Goal: Information Seeking & Learning: Learn about a topic

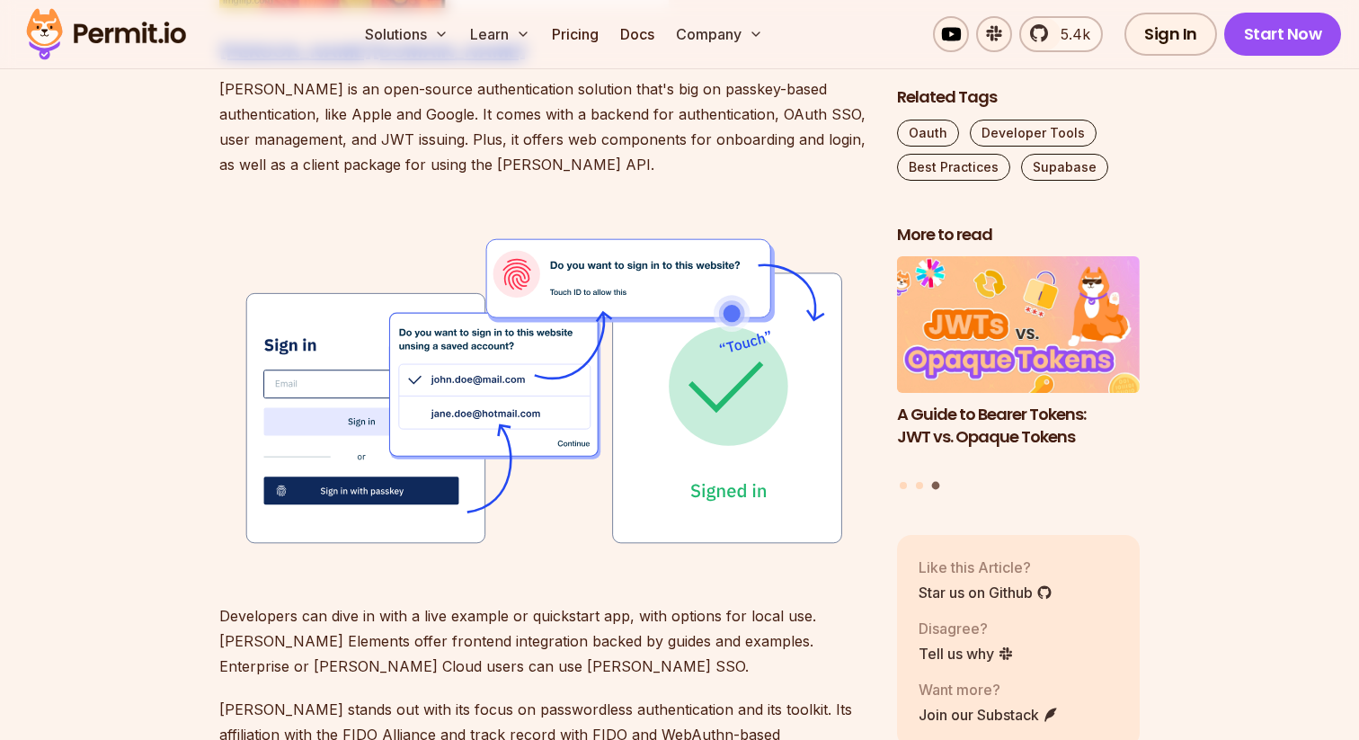
scroll to position [2292, 0]
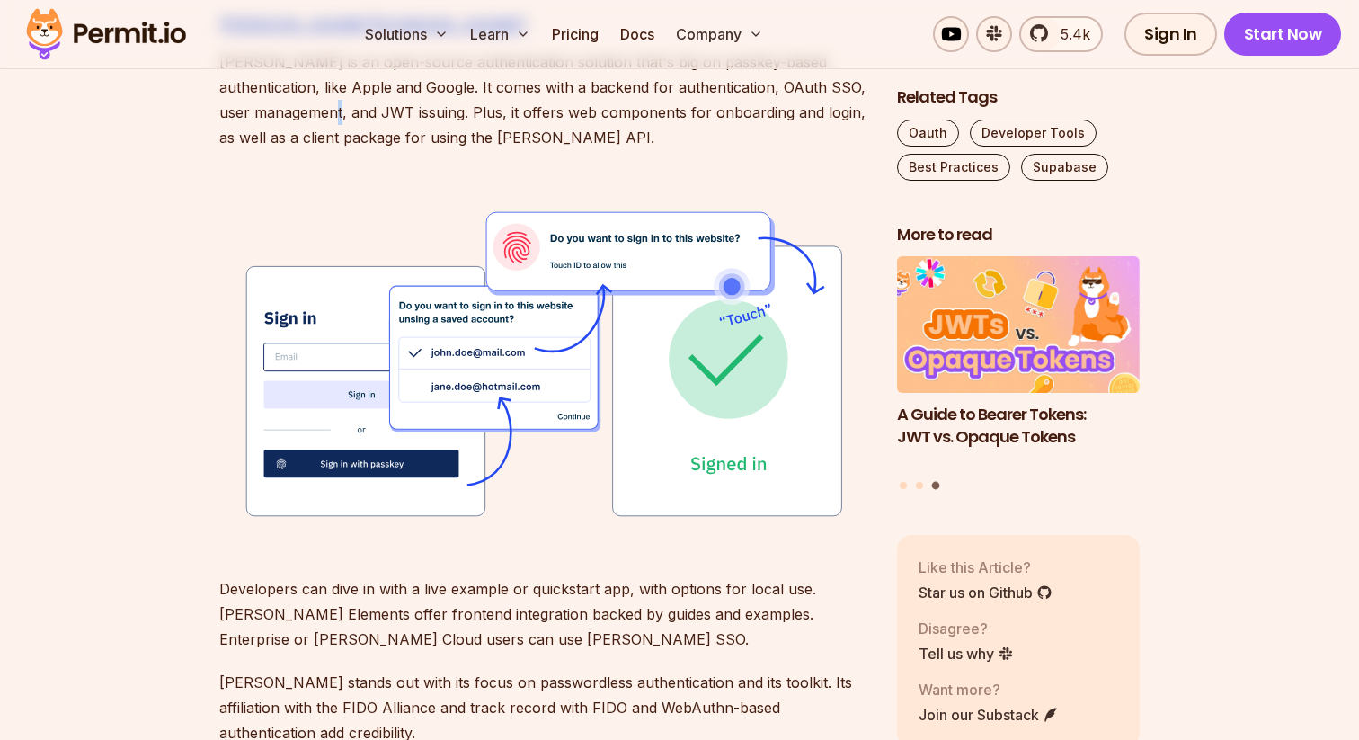
drag, startPoint x: 358, startPoint y: 111, endPoint x: 369, endPoint y: 110, distance: 11.7
click at [370, 110] on p "[PERSON_NAME] is an open-source authentication solution that's big on passkey-b…" at bounding box center [543, 99] width 649 height 101
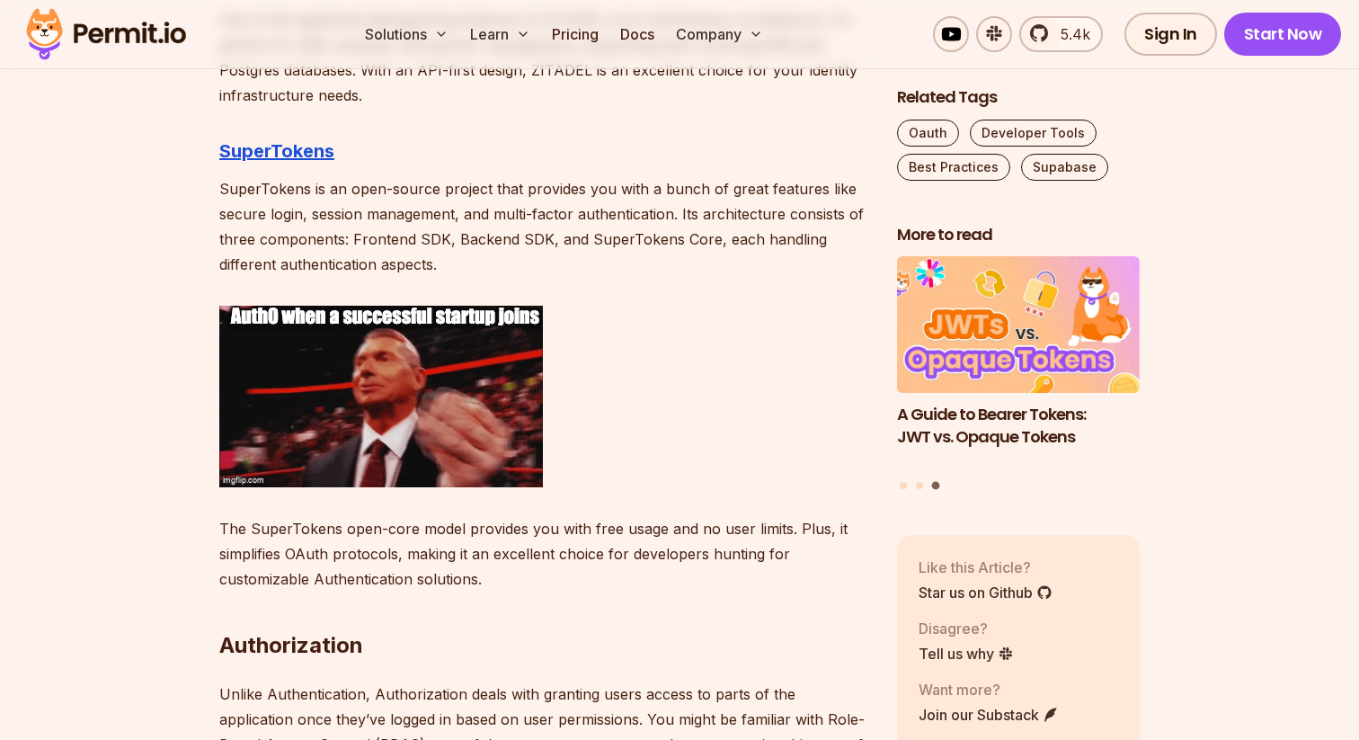
scroll to position [3341, 0]
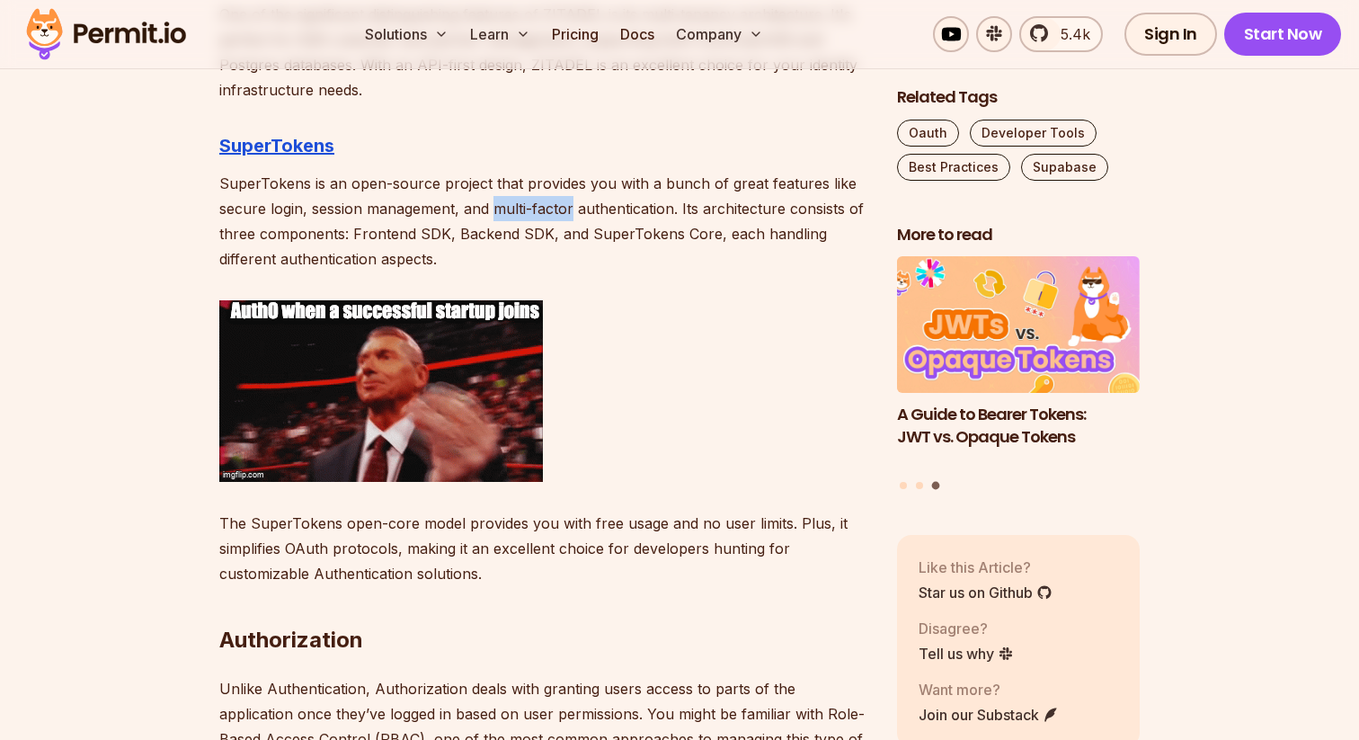
drag, startPoint x: 495, startPoint y: 209, endPoint x: 573, endPoint y: 210, distance: 78.2
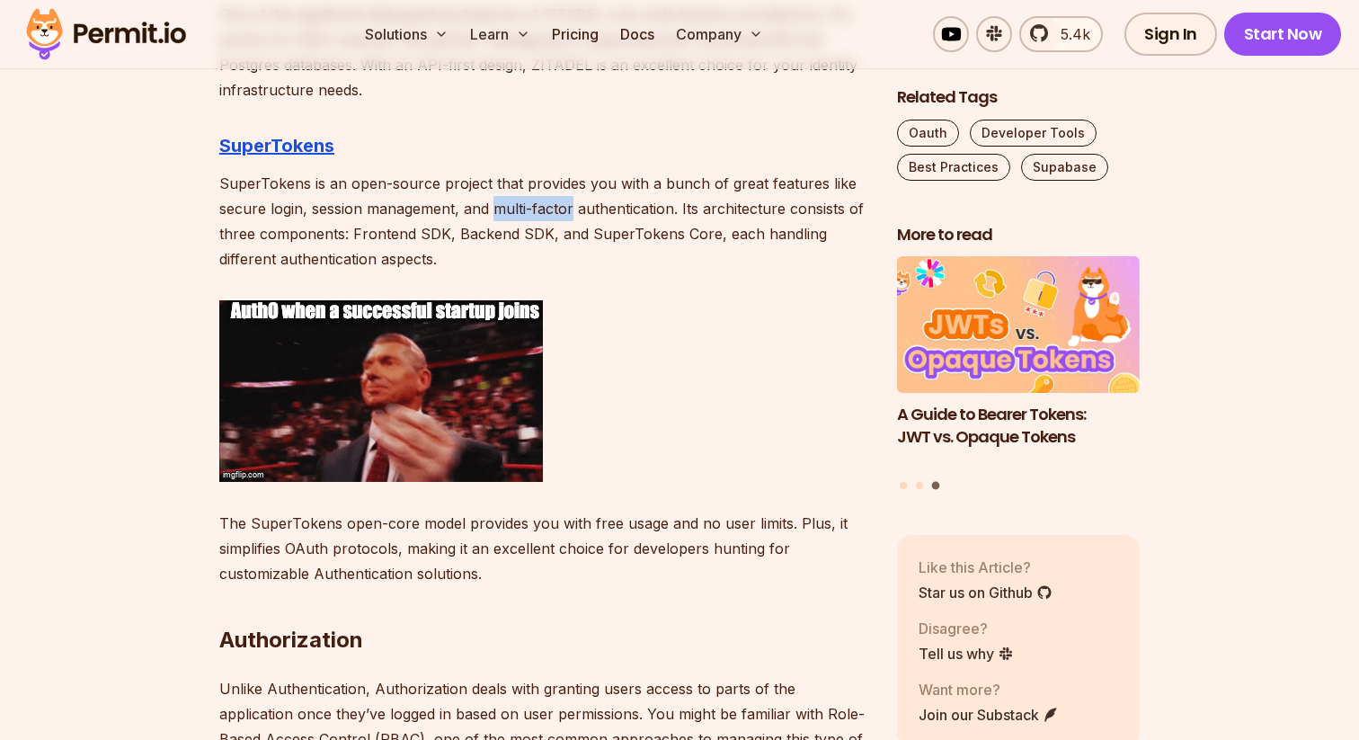
click at [573, 210] on p "SuperTokens is an open-source project that provides you with a bunch of great f…" at bounding box center [543, 221] width 649 height 101
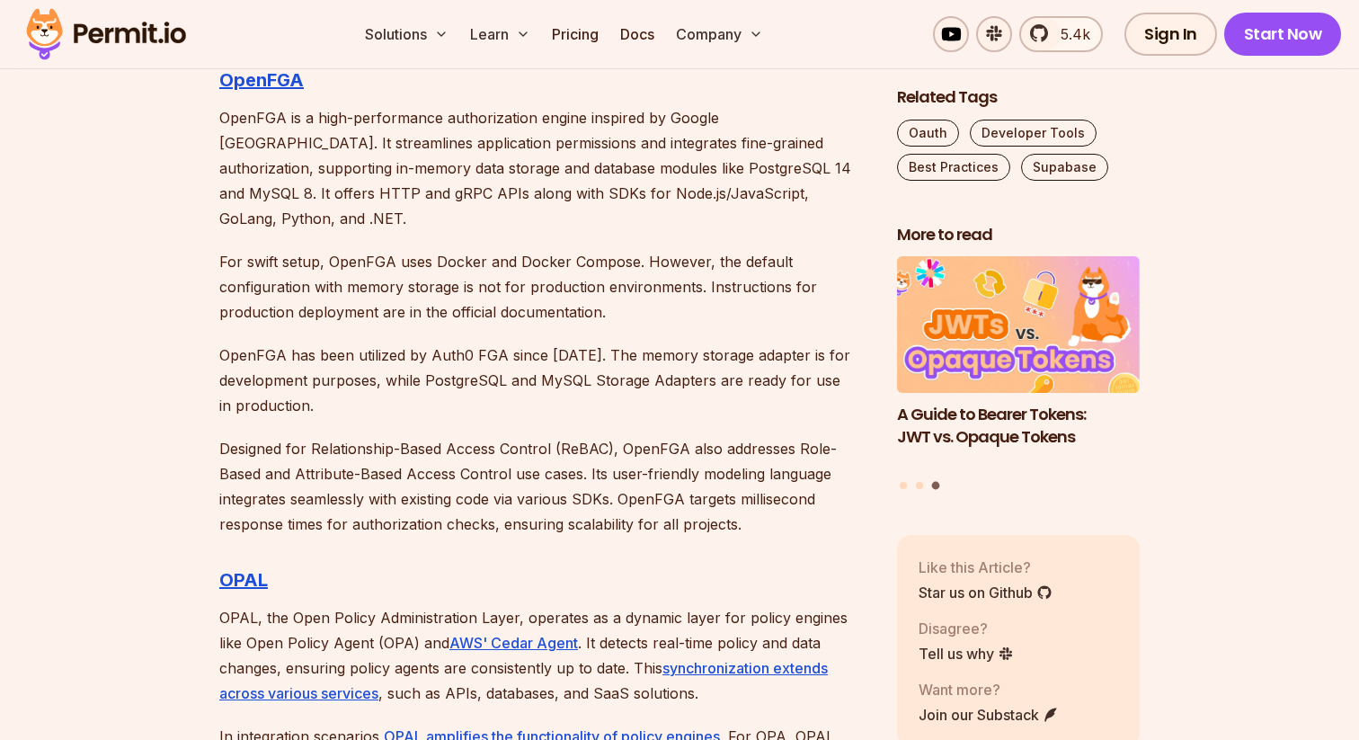
scroll to position [4792, 0]
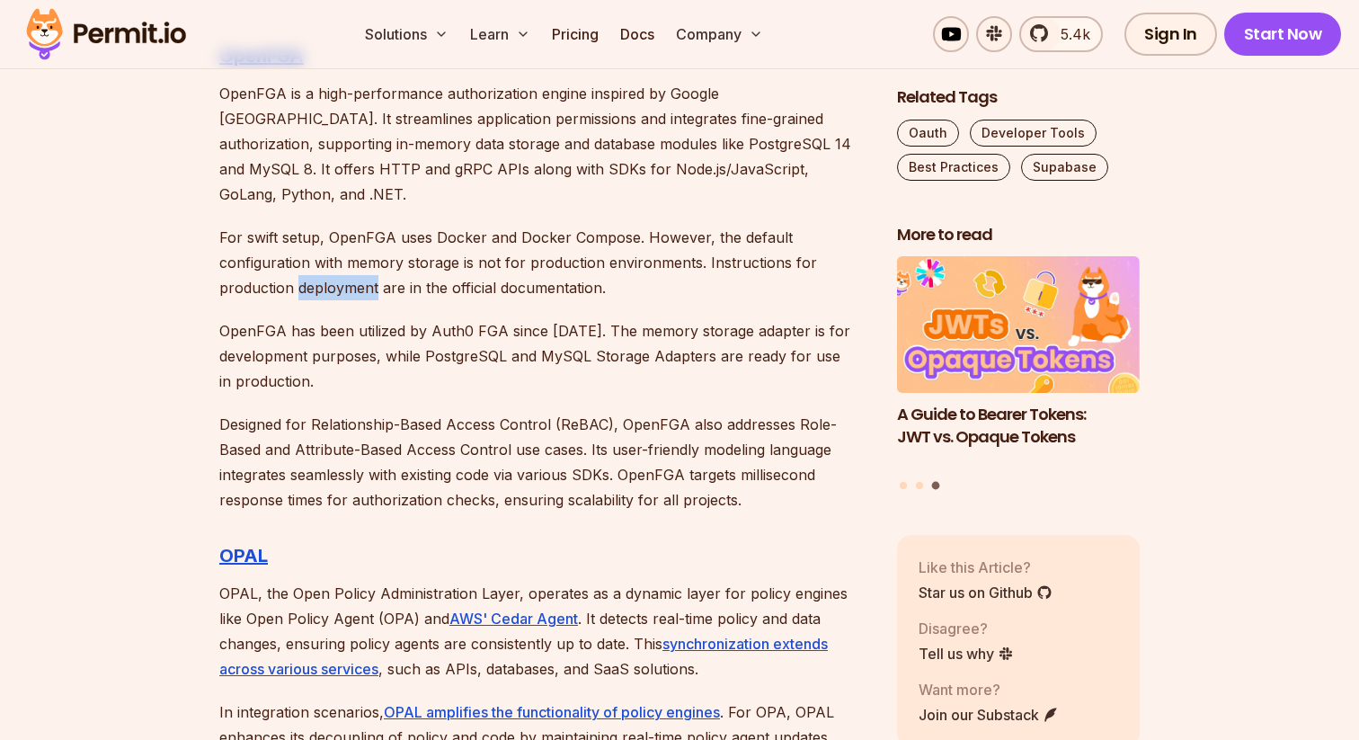
drag, startPoint x: 298, startPoint y: 262, endPoint x: 378, endPoint y: 259, distance: 80.0
click at [378, 259] on p "For swift setup, OpenFGA uses Docker and Docker Compose. However, the default c…" at bounding box center [543, 263] width 649 height 76
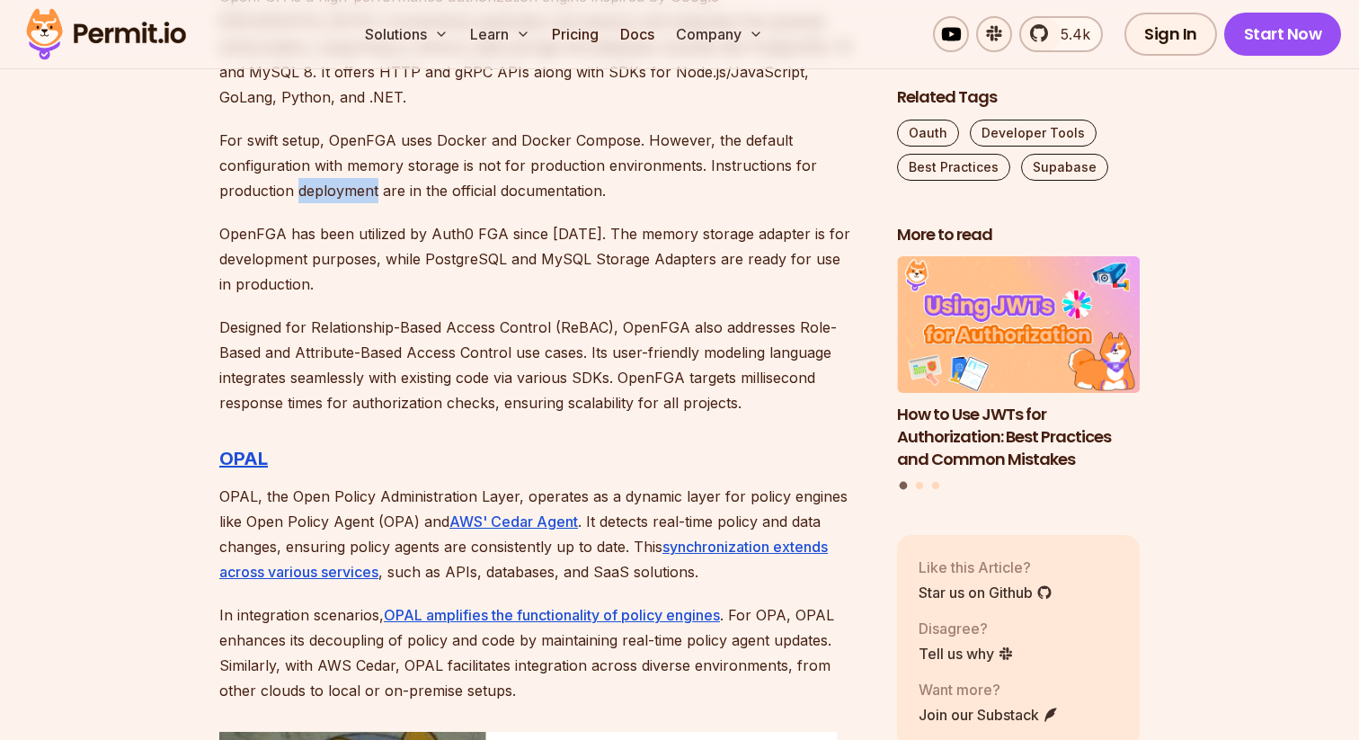
scroll to position [4890, 0]
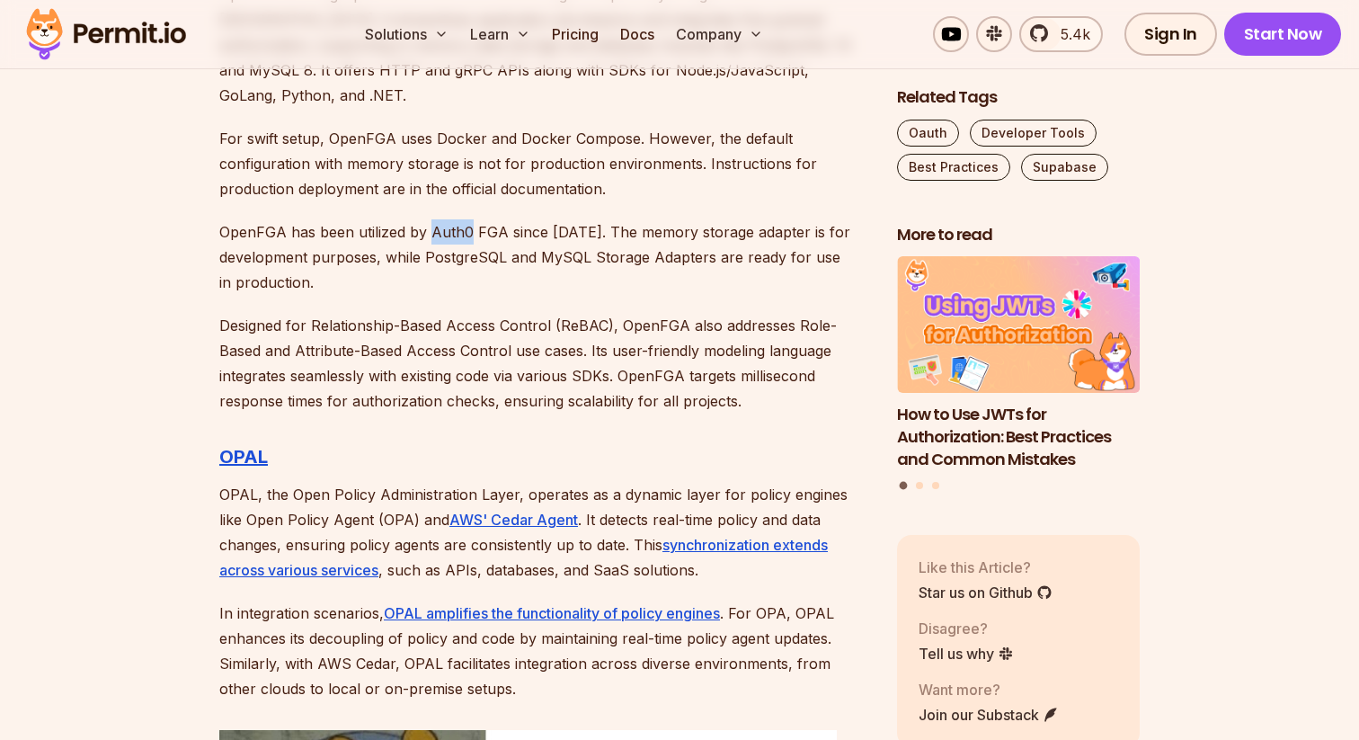
drag, startPoint x: 432, startPoint y: 208, endPoint x: 467, endPoint y: 200, distance: 36.0
click at [467, 219] on p "OpenFGA has been utilized by Auth0 FGA since [DATE]. The memory storage adapter…" at bounding box center [543, 257] width 649 height 76
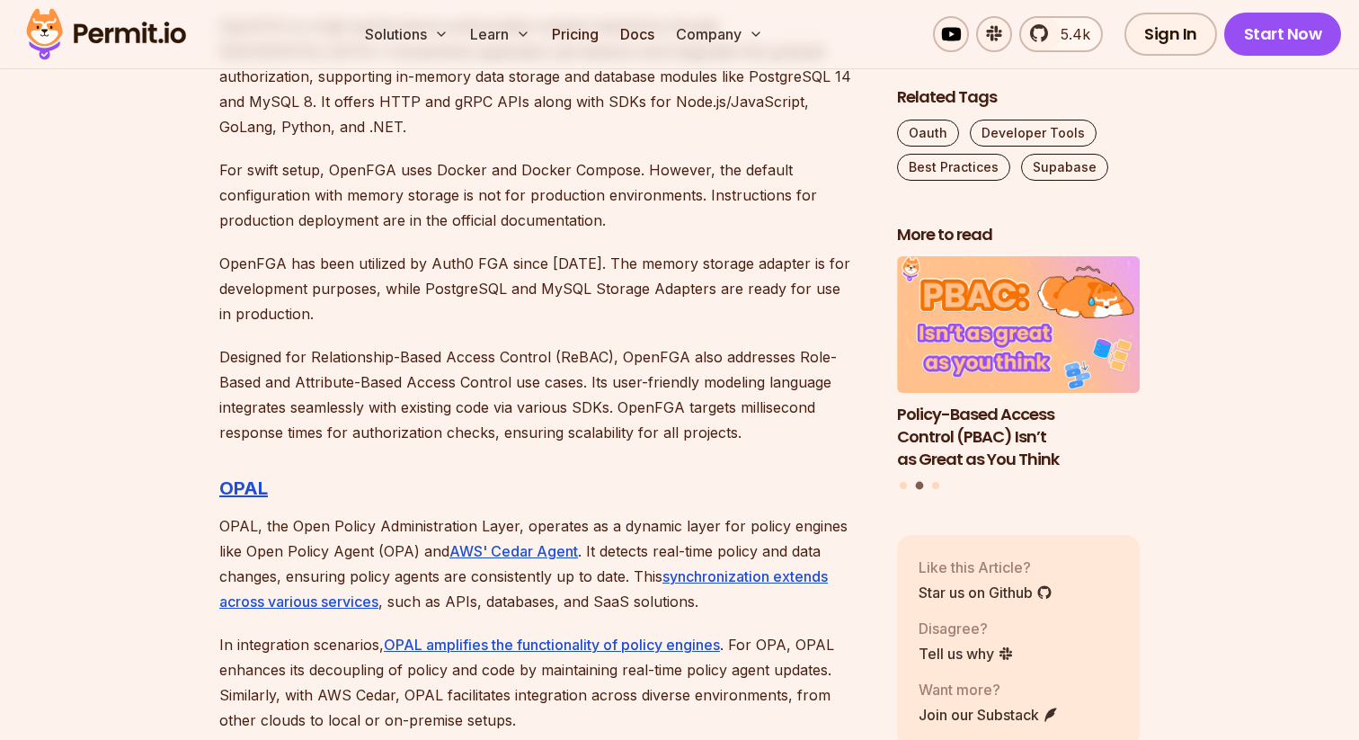
click at [475, 251] on p "OpenFGA has been utilized by Auth0 FGA since [DATE]. The memory storage adapter…" at bounding box center [543, 289] width 649 height 76
click at [480, 251] on p "OpenFGA has been utilized by Auth0 FGA since [DATE]. The memory storage adapter…" at bounding box center [543, 289] width 649 height 76
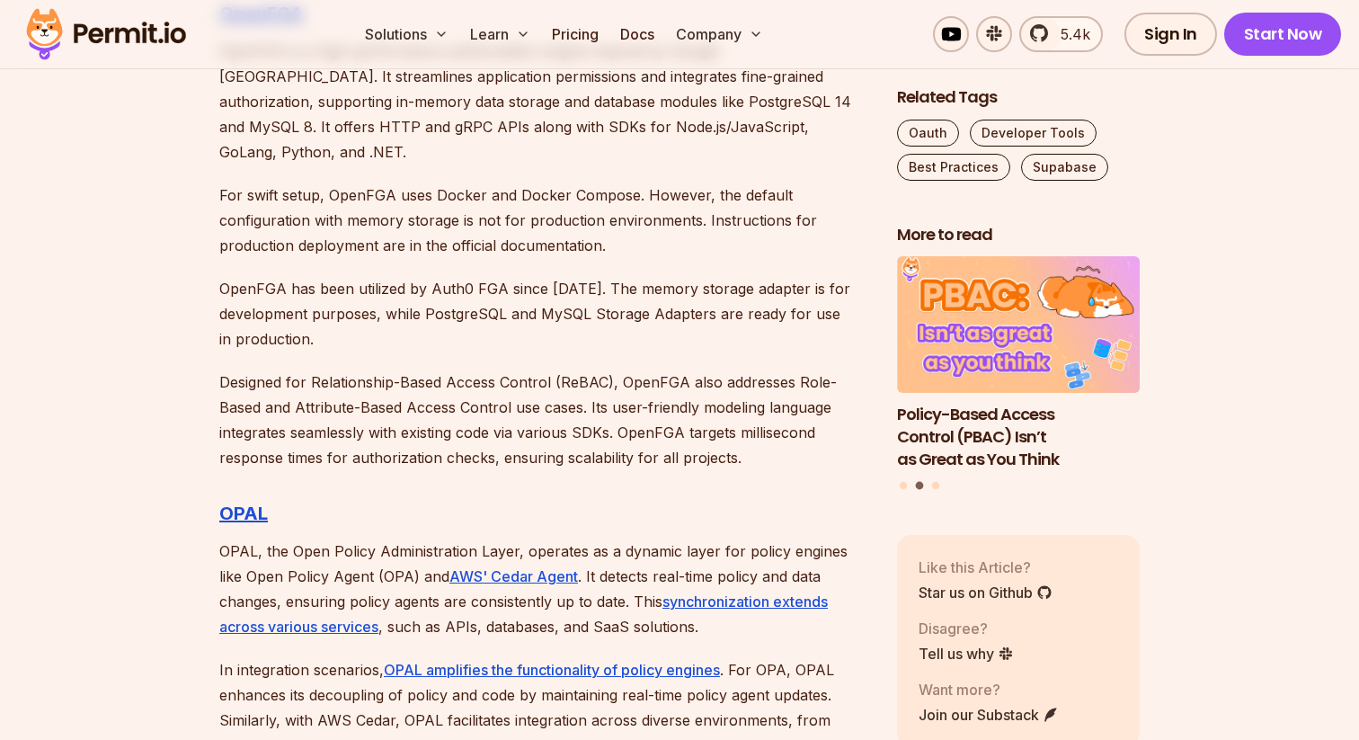
click at [451, 276] on p "OpenFGA has been utilized by Auth0 FGA since [DATE]. The memory storage adapter…" at bounding box center [543, 314] width 649 height 76
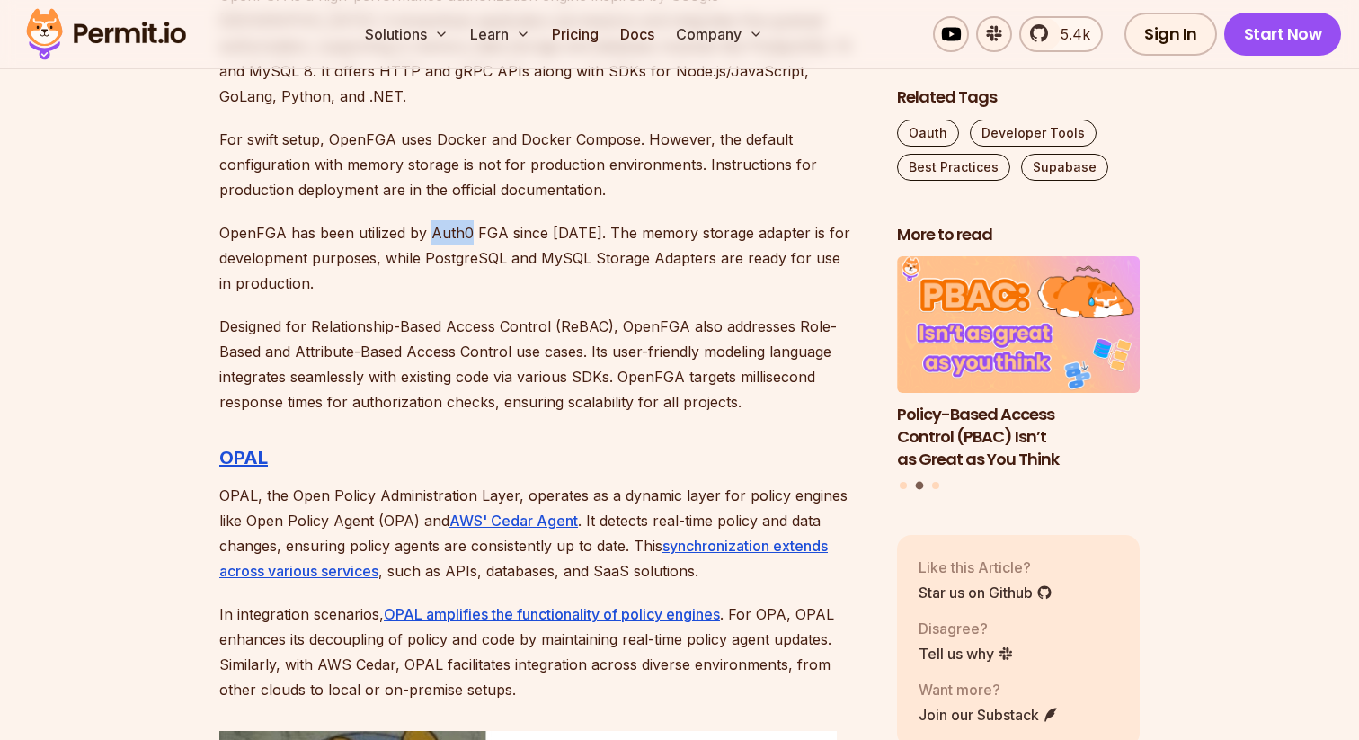
scroll to position [4895, 0]
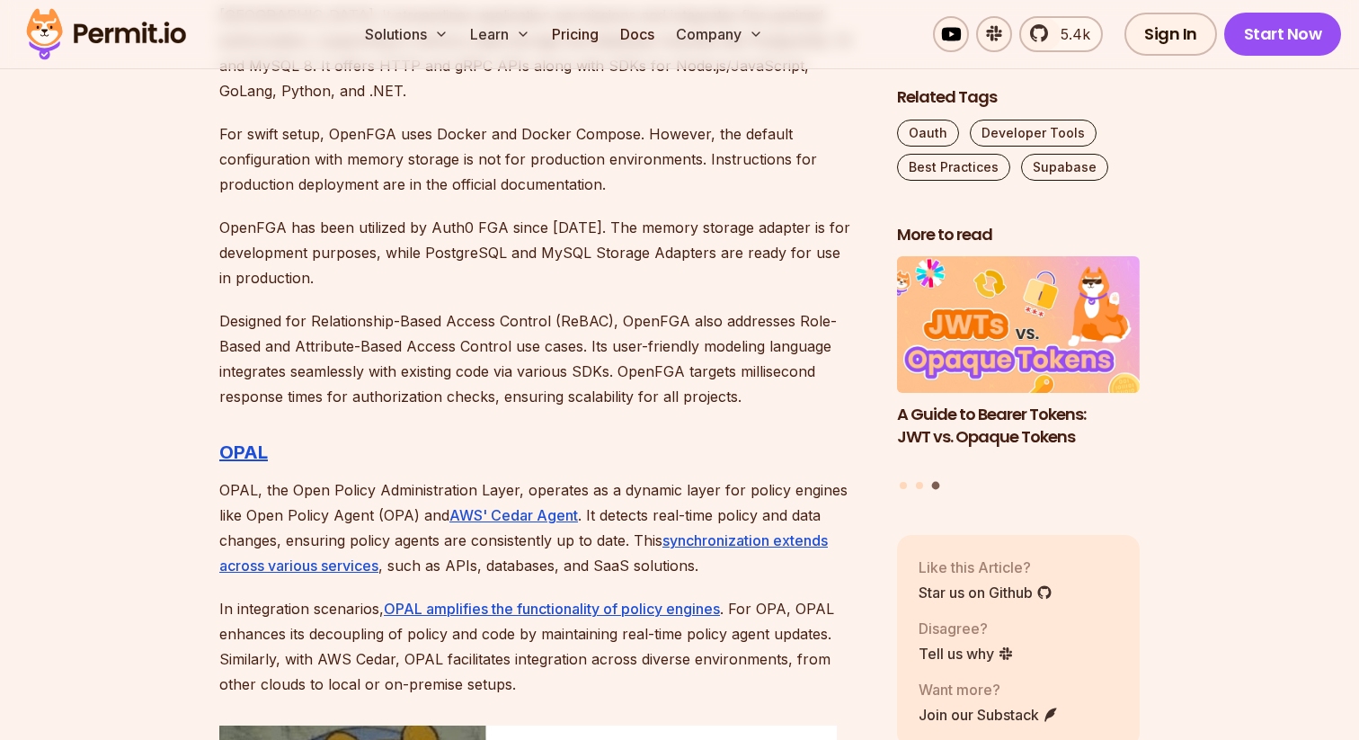
click at [761, 215] on p "OpenFGA has been utilized by Auth0 FGA since [DATE]. The memory storage adapter…" at bounding box center [543, 253] width 649 height 76
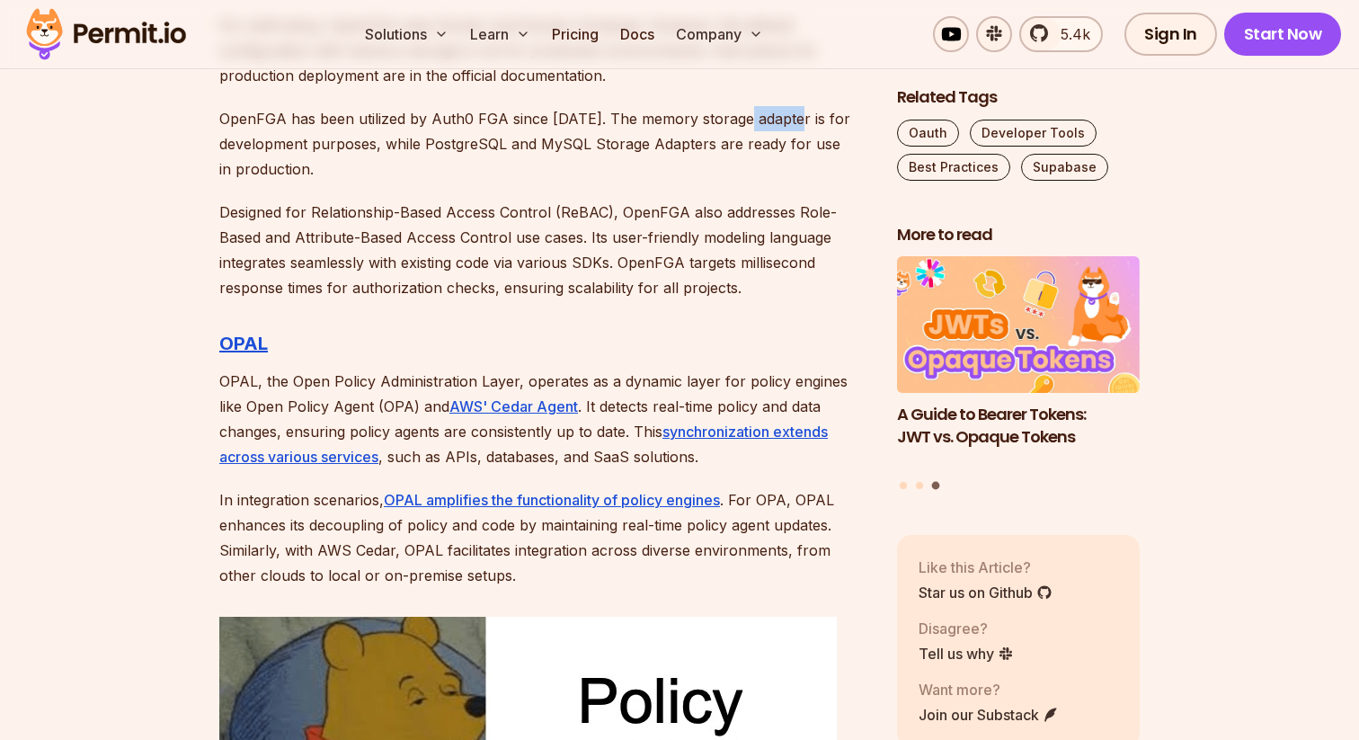
scroll to position [5008, 0]
